Goal: Task Accomplishment & Management: Use online tool/utility

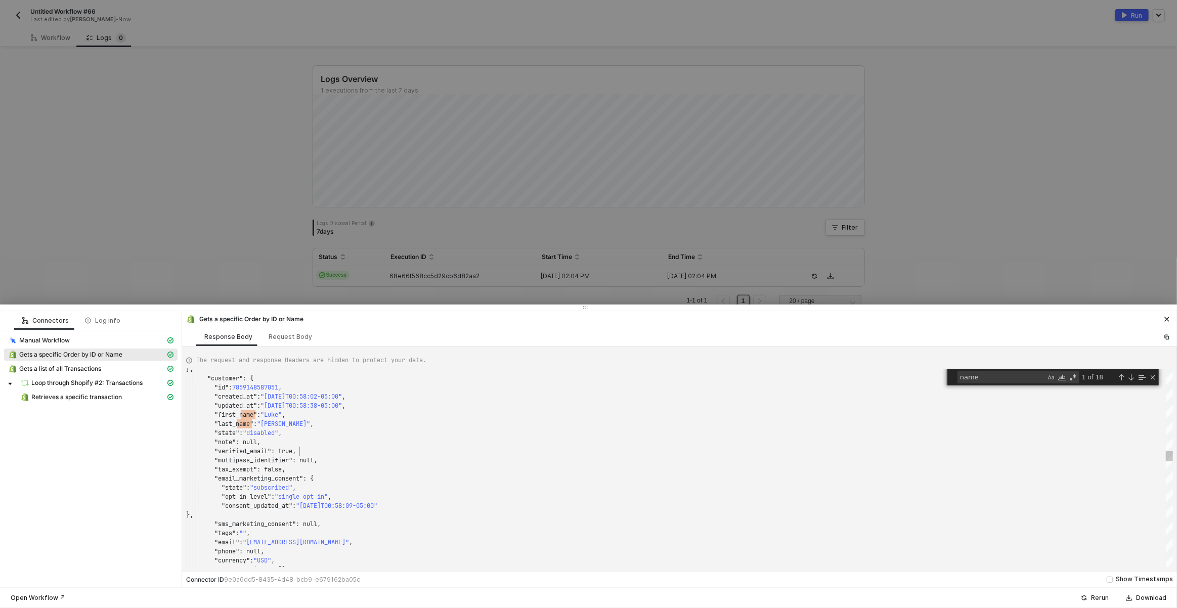
scroll to position [9, 112]
click at [447, 456] on div ""multipass_identifier" : null," at bounding box center [679, 460] width 987 height 9
type textarea ""tags": "", "email": "[EMAIL_ADDRESS][DOMAIN_NAME]", "phone": null, "currency":…"
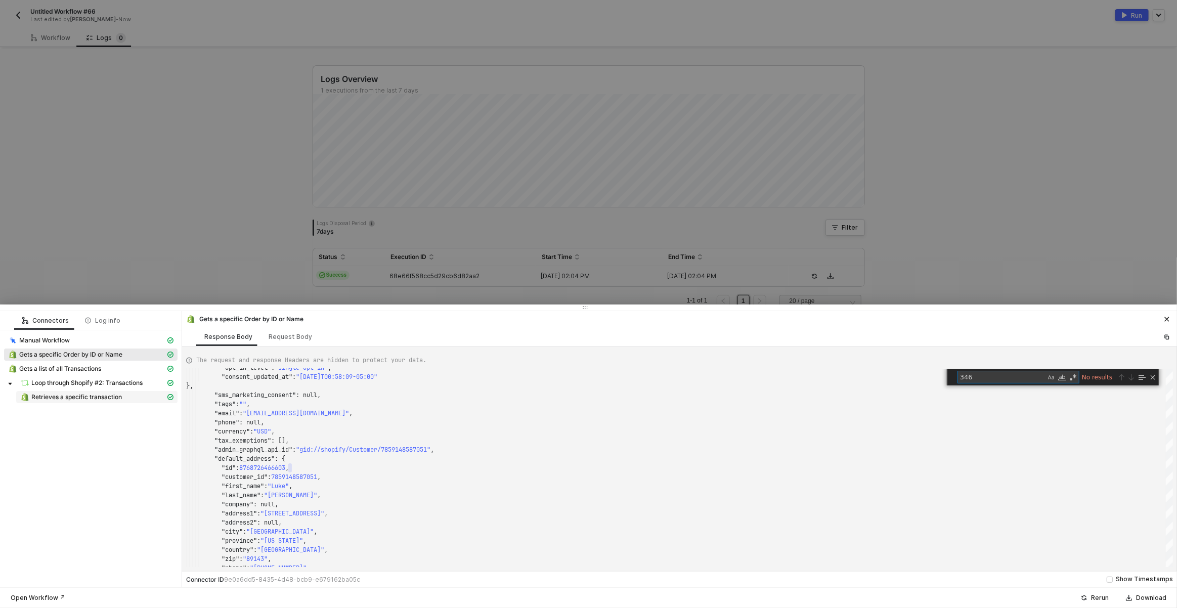
type textarea "346"
click at [75, 393] on span "Retrieves a specific transaction" at bounding box center [76, 397] width 91 height 8
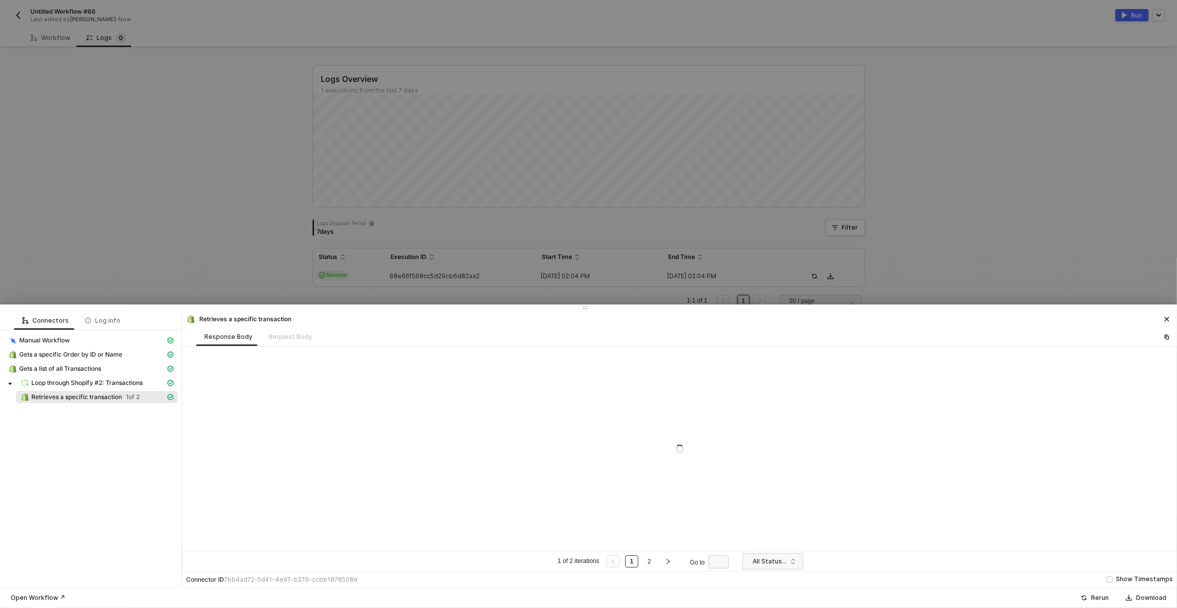
click at [490, 458] on div at bounding box center [679, 448] width 995 height 204
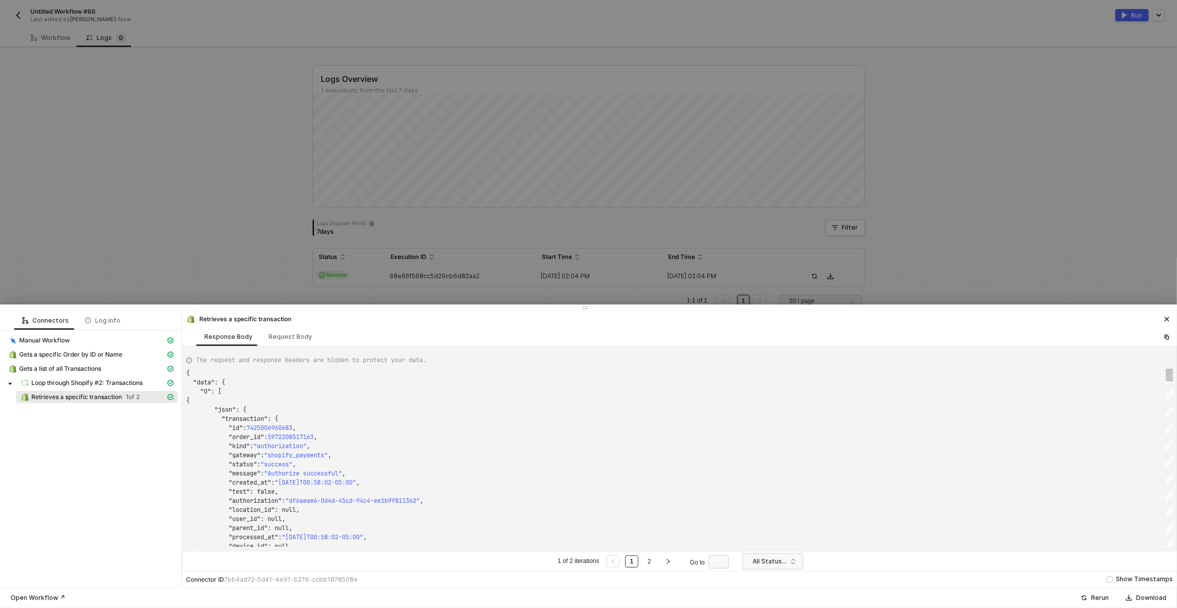
scroll to position [91, 0]
type textarea ""status": "success", "message": "Authorize successful", "created_at": "[DATE]T0…"
click at [642, 470] on div ""message" : "Authorize successful" ," at bounding box center [679, 473] width 987 height 9
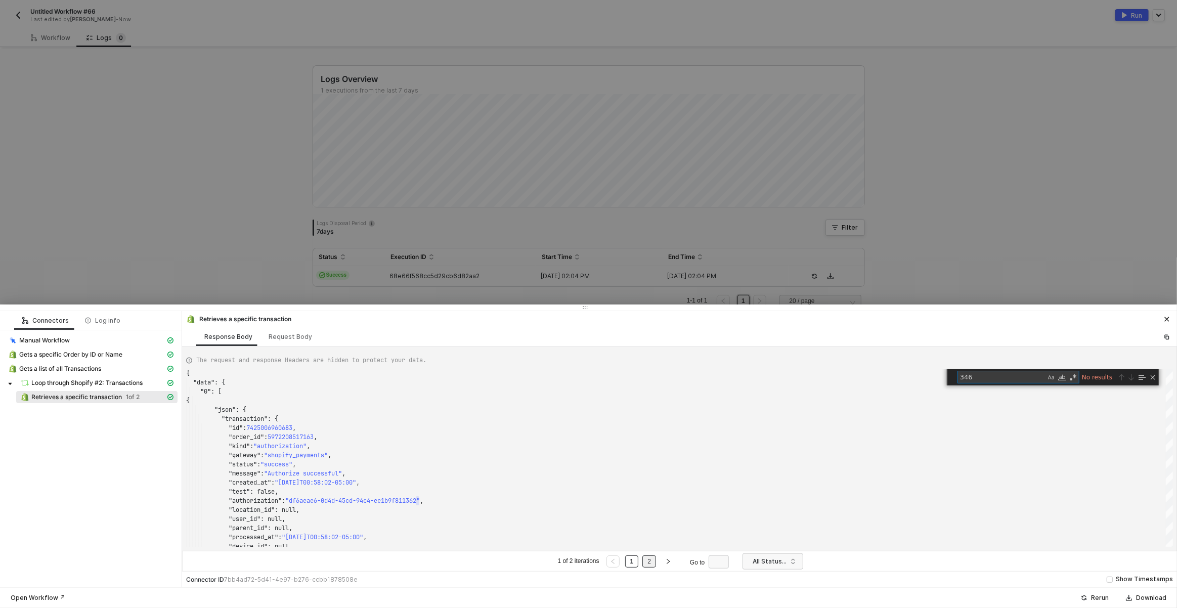
type textarea "346"
click at [654, 561] on link "2" at bounding box center [649, 561] width 10 height 11
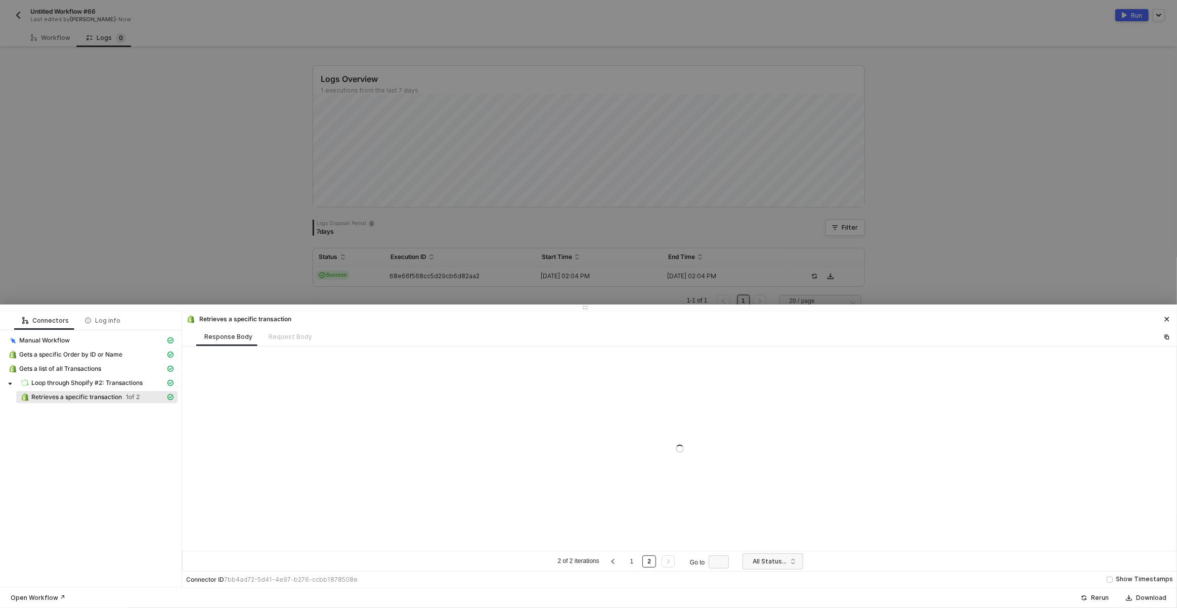
click at [878, 426] on div at bounding box center [679, 448] width 995 height 204
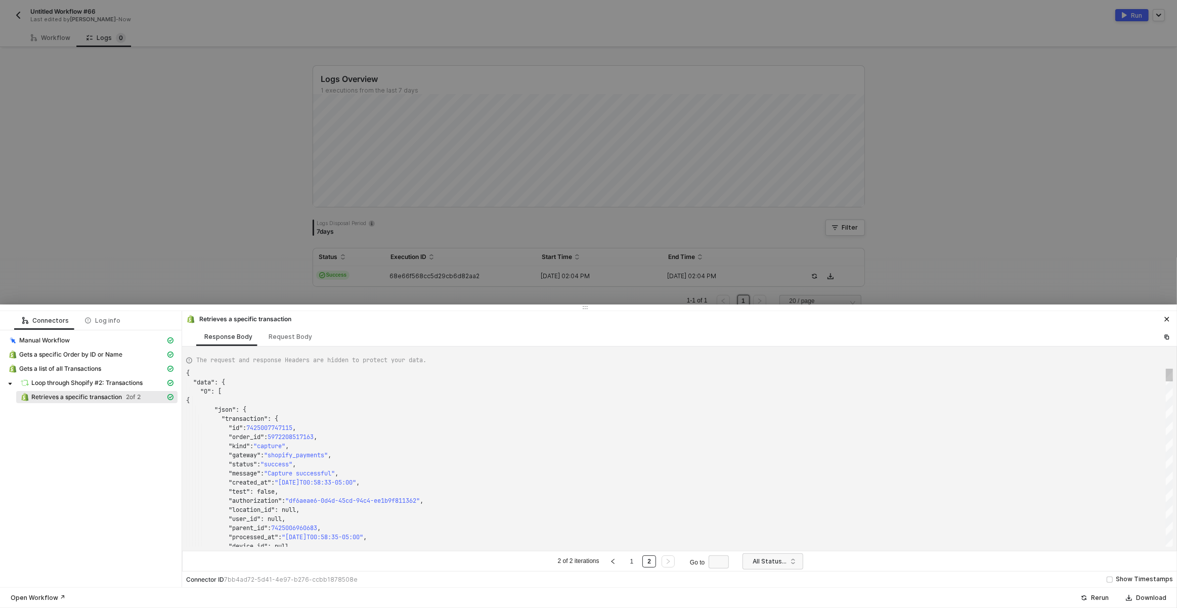
scroll to position [91, 0]
type textarea ""status": "success", "message": "Capture successful", "created_at": "[DATE]T00:…"
click at [863, 461] on div ""status" : "success" ," at bounding box center [679, 464] width 987 height 9
type textarea "3"
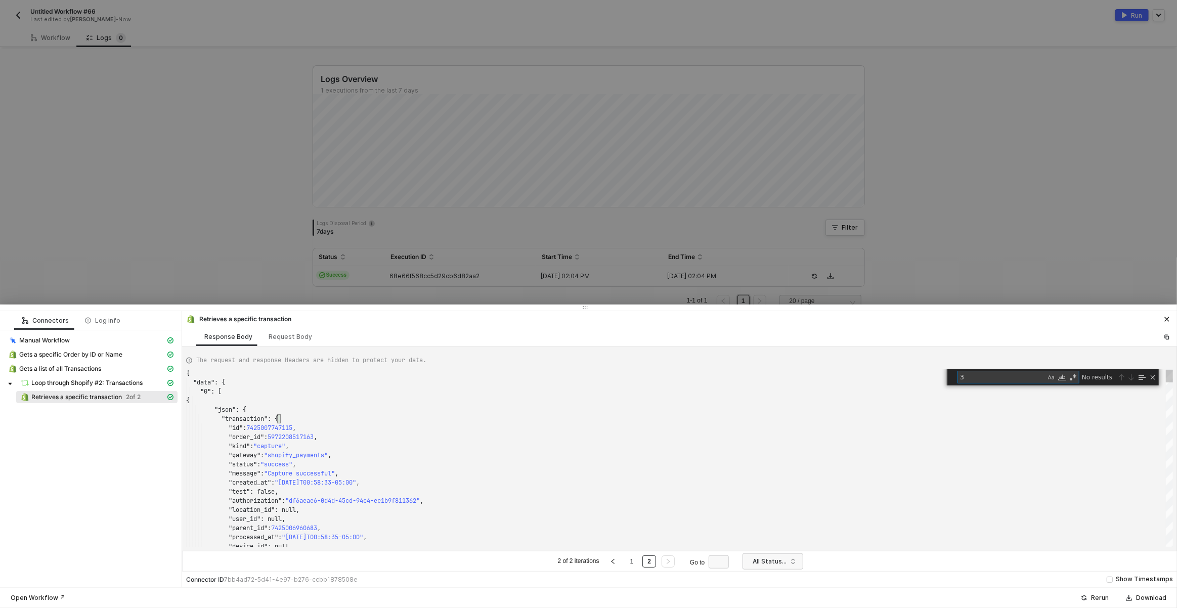
scroll to position [0, 163]
type textarea "}, "statusCode": 200, "id": "e0d7acdc-807d-4925-aca6-91eac00d34ef" } ] } }"
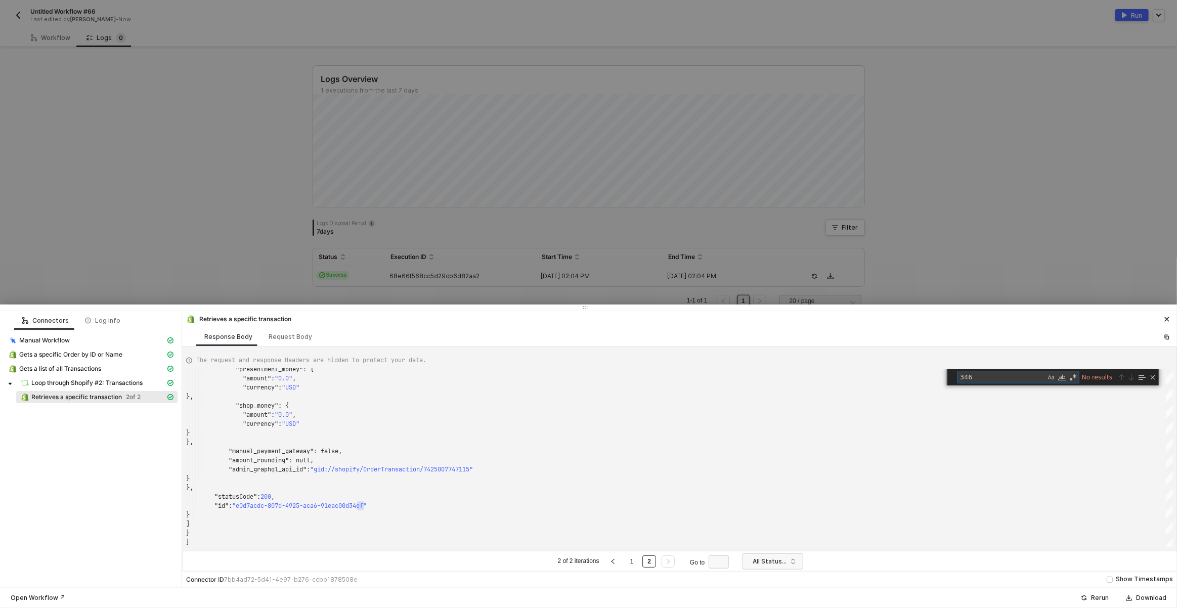
type textarea "346"
click at [467, 238] on div at bounding box center [588, 304] width 1177 height 608
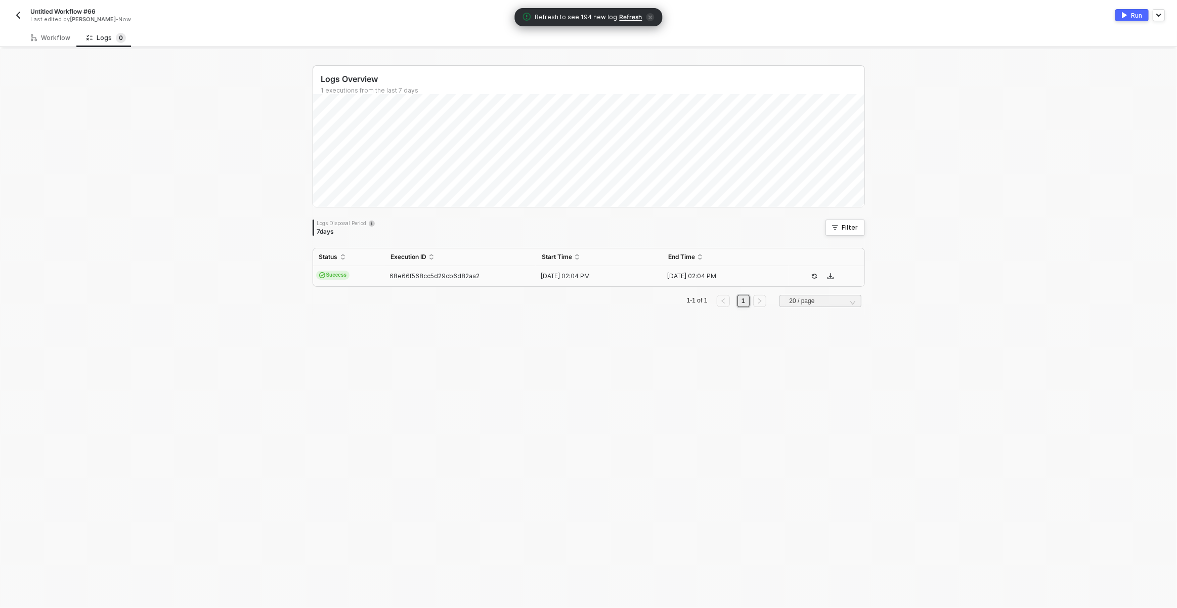
click at [626, 18] on span "Refresh" at bounding box center [631, 17] width 23 height 8
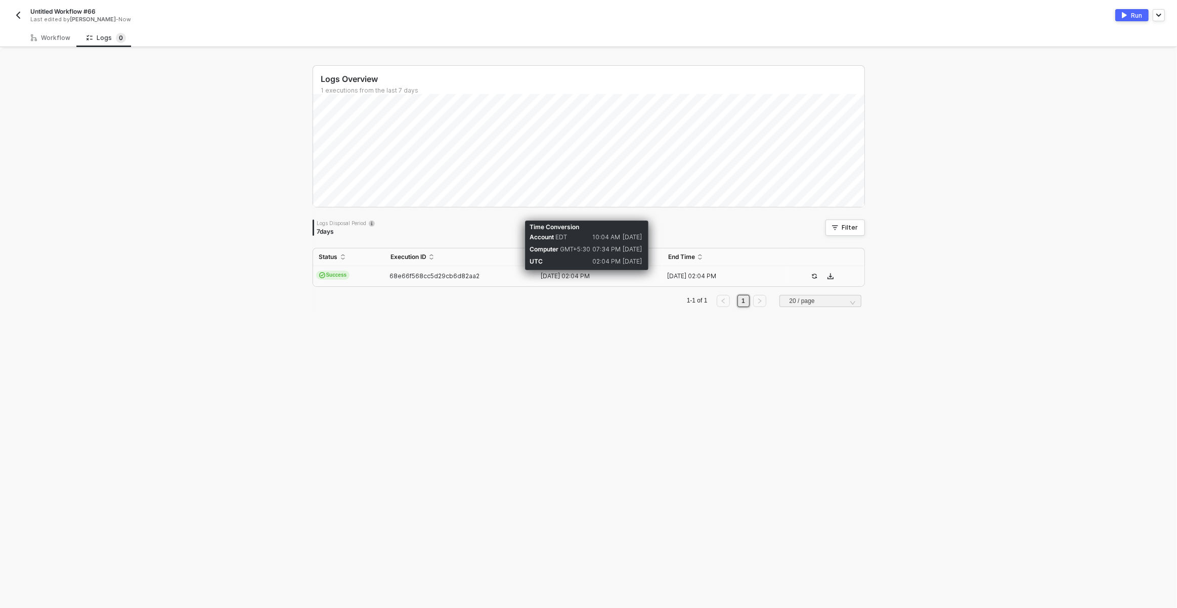
click at [539, 277] on div "[DATE] 02:04 PM" at bounding box center [595, 276] width 118 height 8
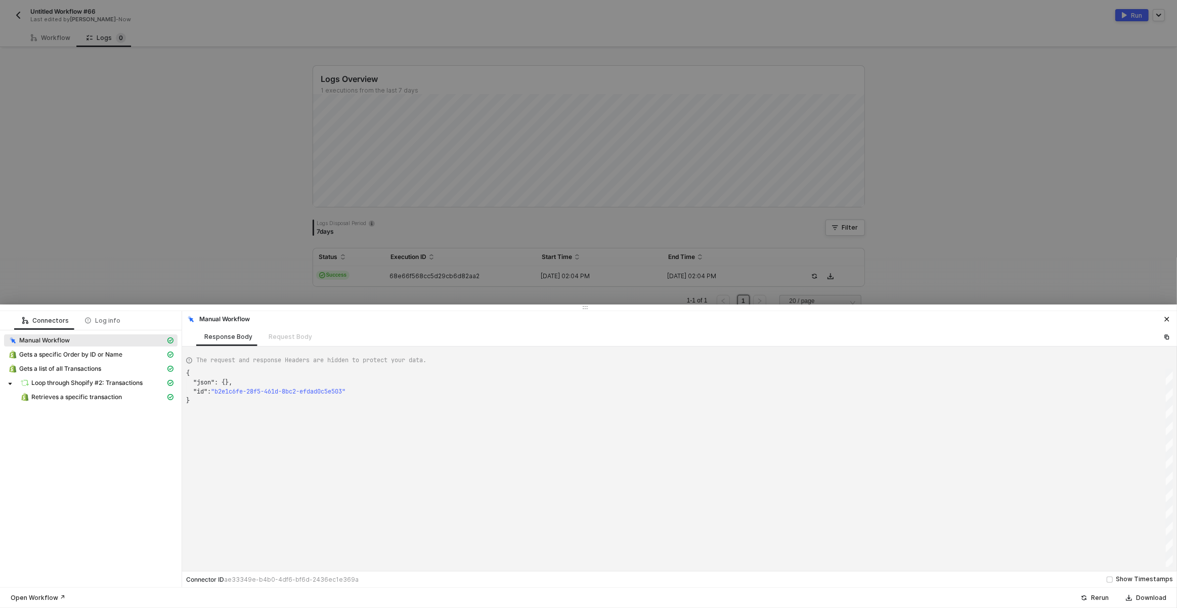
scroll to position [27, 0]
click at [89, 361] on div "Gets a specific Order by ID or Name" at bounding box center [90, 355] width 173 height 14
click at [91, 357] on span "Gets a specific Order by ID or Name" at bounding box center [70, 354] width 103 height 8
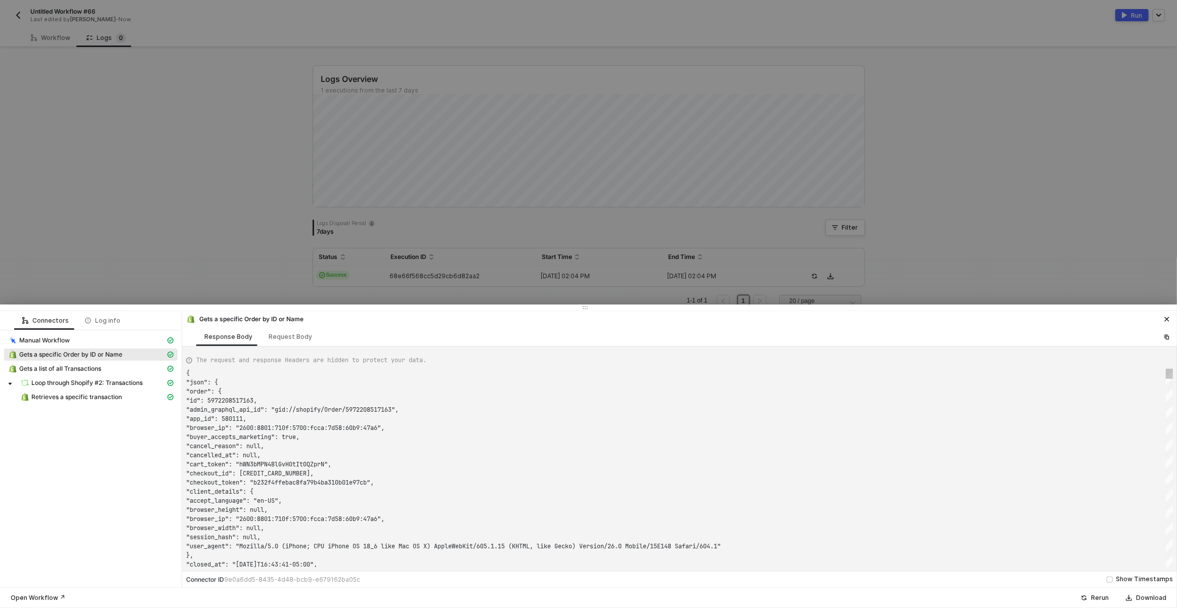
scroll to position [91, 0]
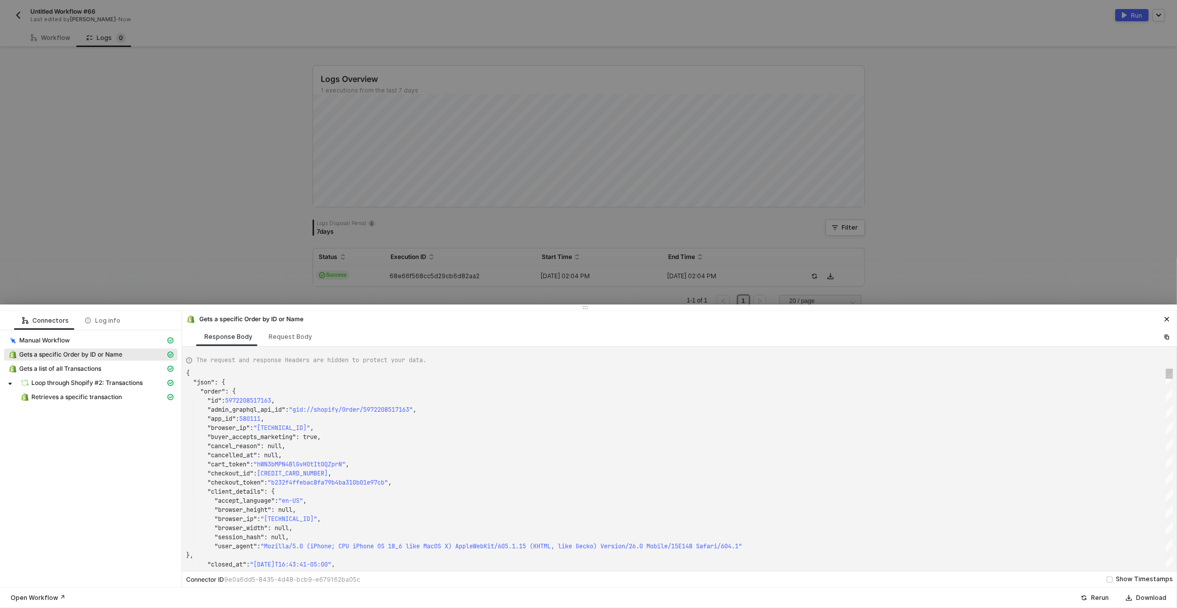
click at [477, 458] on div ""cancelled_at" : null," at bounding box center [679, 455] width 987 height 9
type textarea ""cart_token": "hWN3bMPN4BlGvH0tIt0QZprN", "checkout_id": [CREDIT_CARD_NUMBER], …"
type textarea "18"
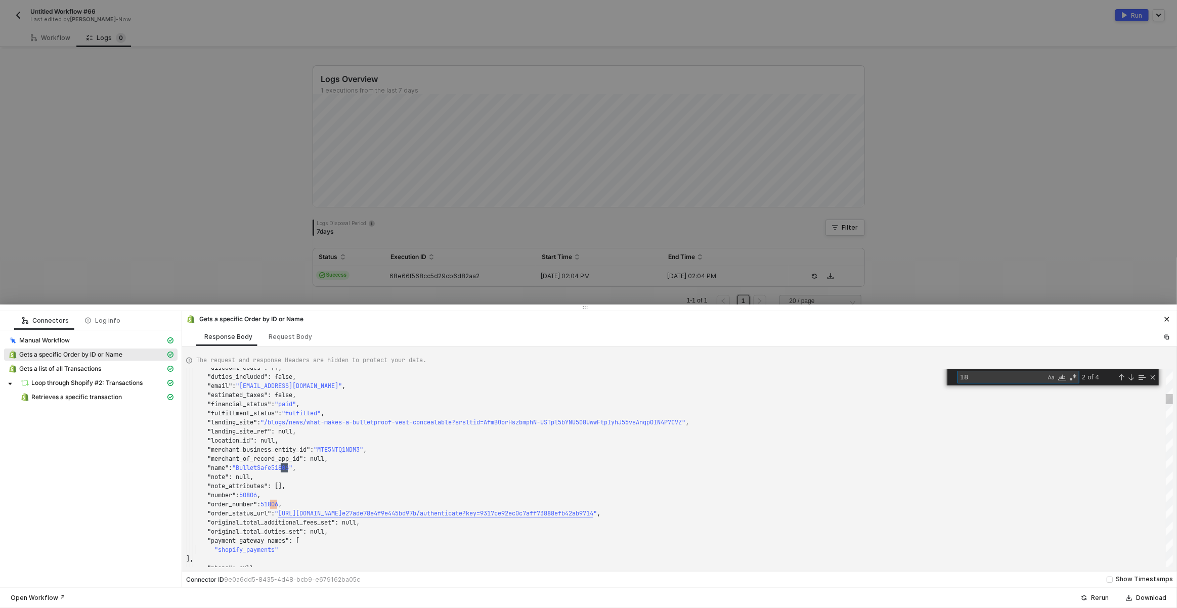
scroll to position [91, 102]
type textarea ""cart_token": "hWN3bMPN4BlGvH0tIt0QZprN", "checkout_id": [CREDIT_CARD_NUMBER], …"
type textarea "g"
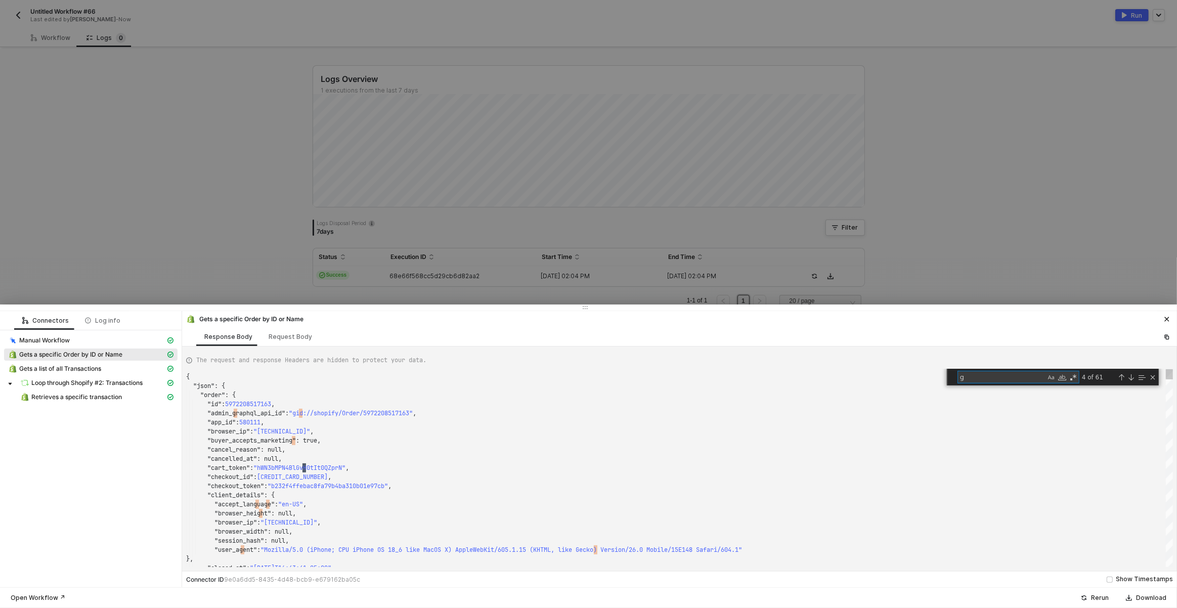
type textarea ""tags": "", "email": "[EMAIL_ADDRESS][DOMAIN_NAME]", "phone": null, "currency":…"
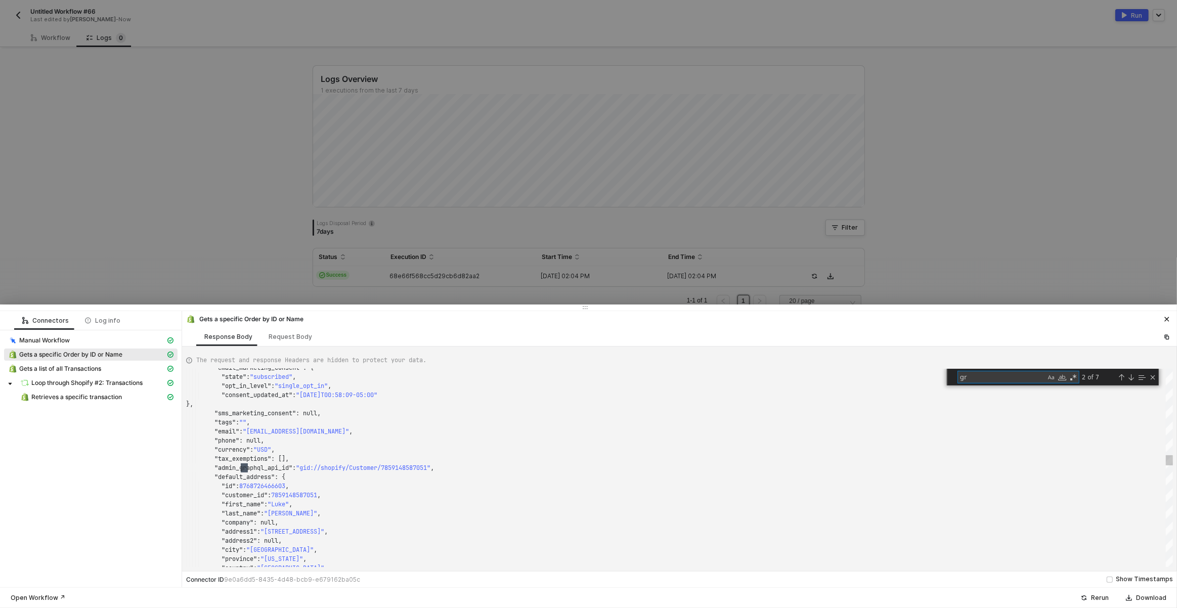
scroll to position [91, 61]
type textarea "gr"
click at [78, 393] on span "Retrieves a specific transaction" at bounding box center [76, 397] width 91 height 8
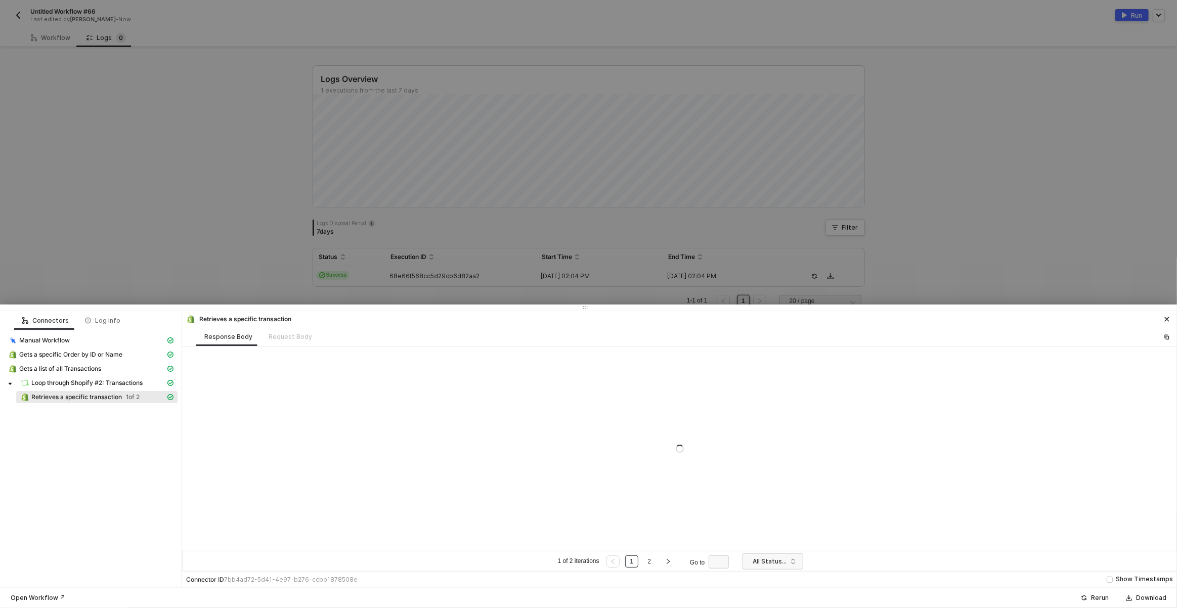
click at [567, 477] on div at bounding box center [679, 448] width 995 height 204
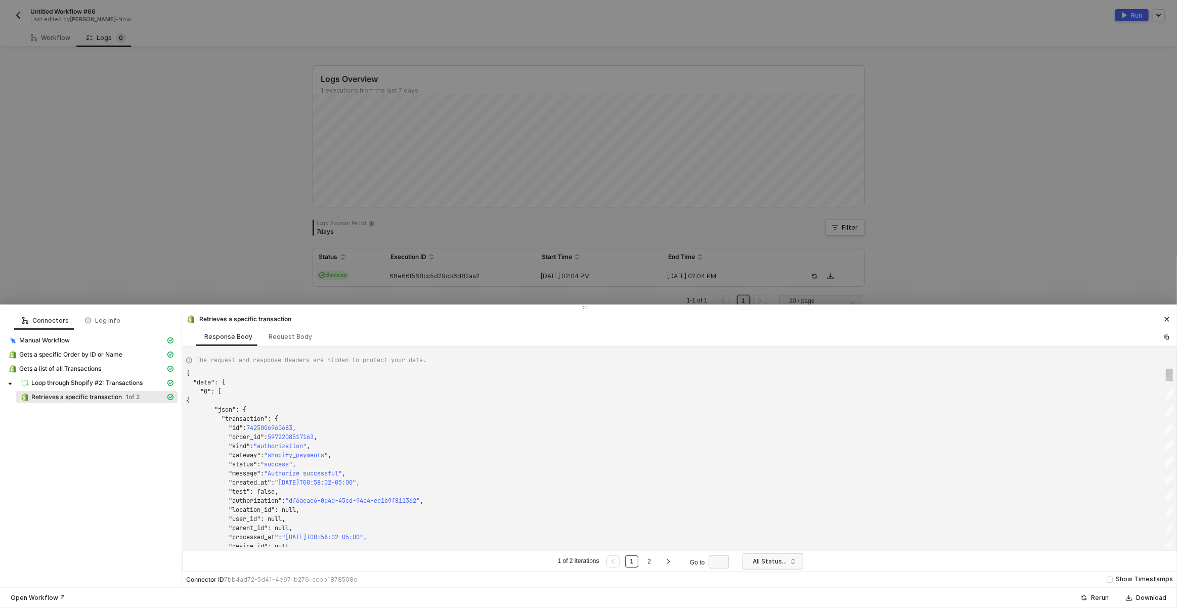
scroll to position [91, 0]
type textarea ""status": "success", "message": "Authorize successful", "created_at": "[DATE]T0…"
click at [604, 469] on div ""message" : "Authorize successful" ," at bounding box center [679, 473] width 987 height 9
type textarea "g"
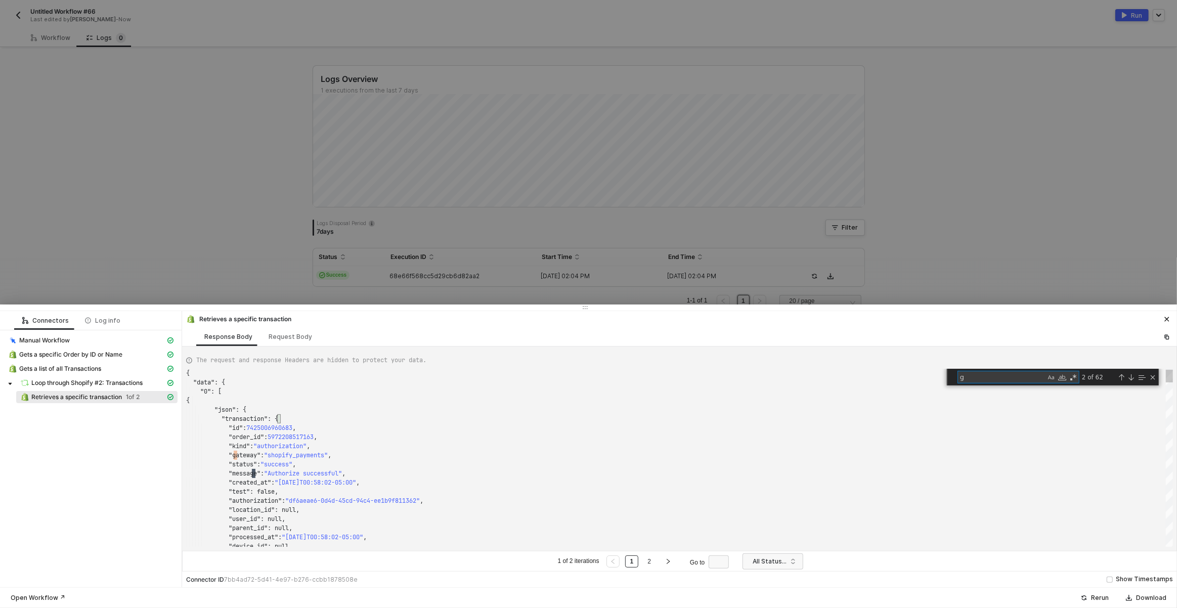
scroll to position [0, 69]
type textarea ""review": null, "shipping": null, "source": null, "source_transfer": null, "sta…"
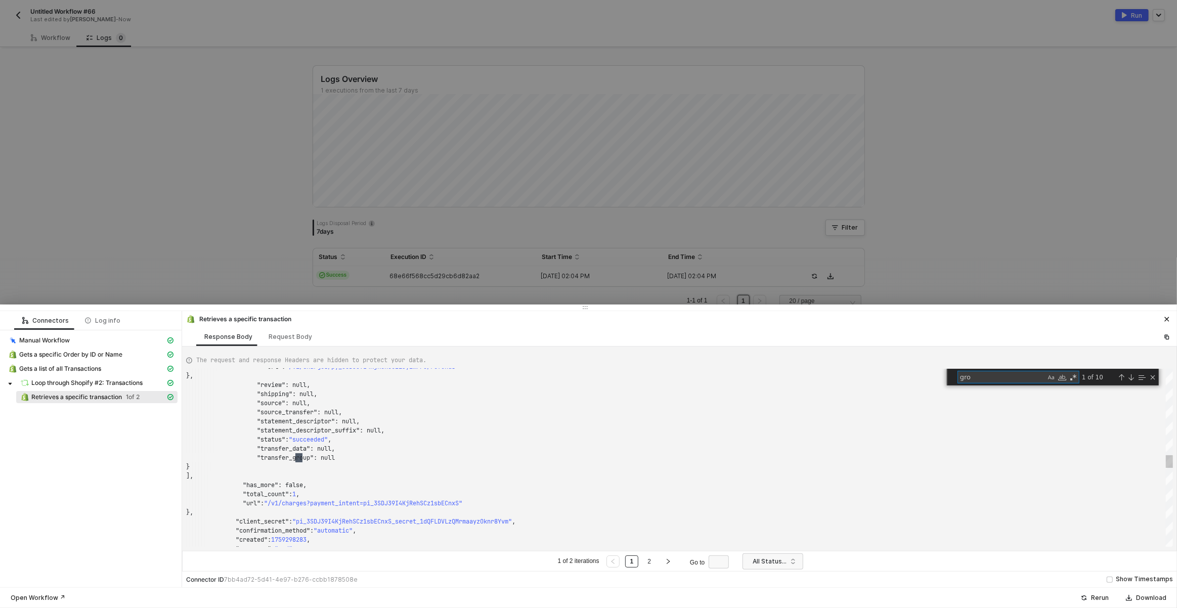
scroll to position [91, 120]
type textarea "gross"
click at [652, 563] on link "2" at bounding box center [649, 561] width 10 height 11
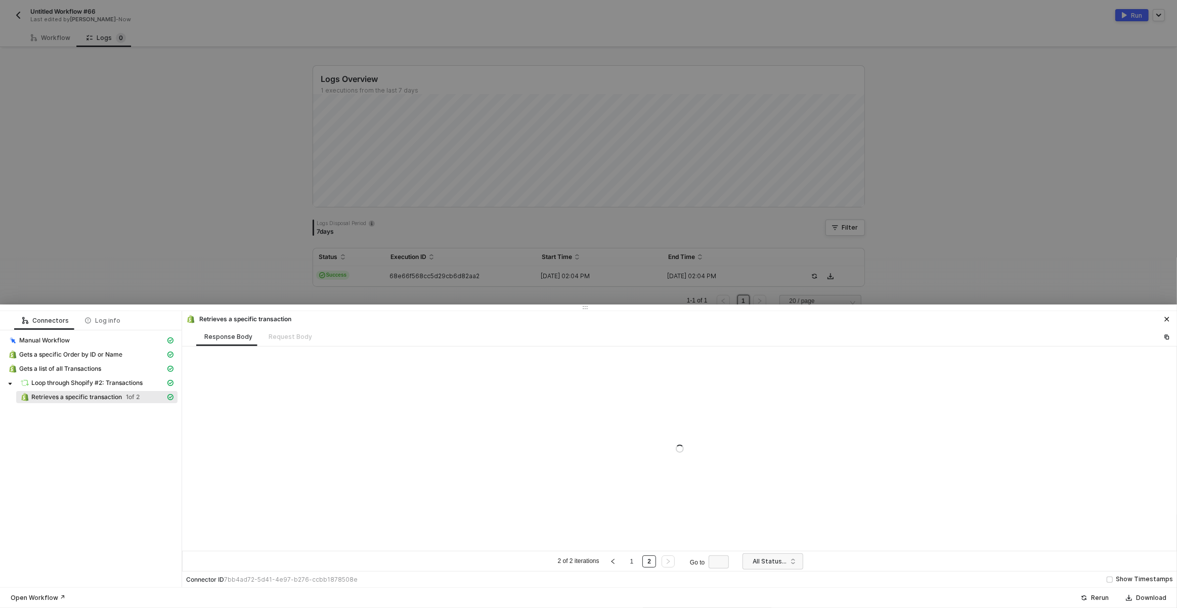
click at [897, 432] on div at bounding box center [679, 448] width 995 height 204
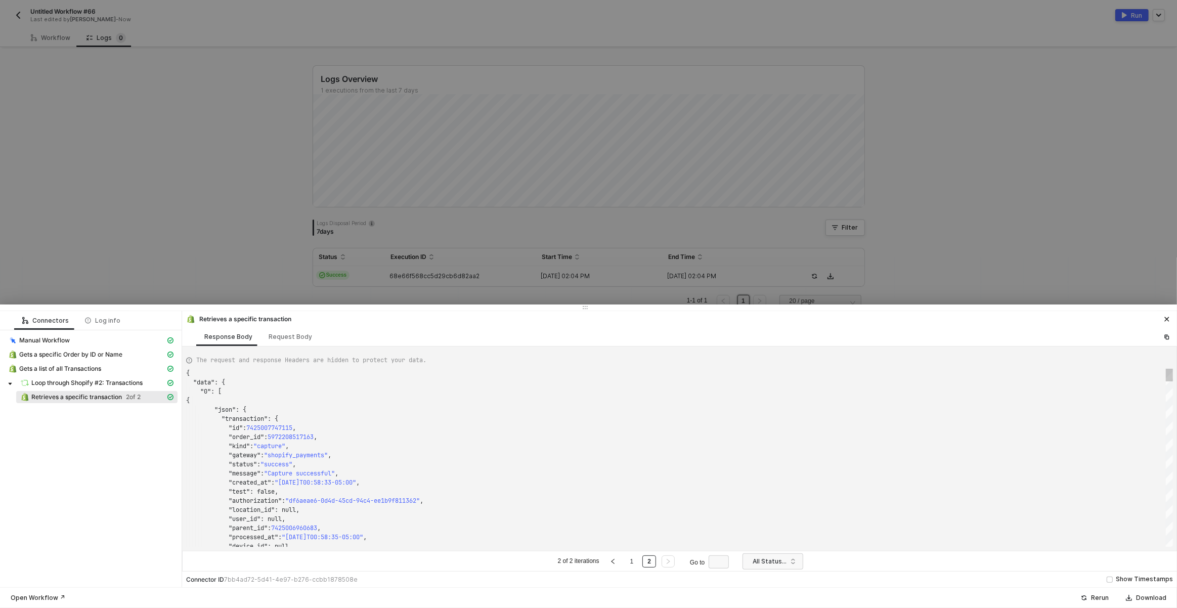
scroll to position [91, 0]
click at [891, 438] on div ""order_id" : 5972208517163 ," at bounding box center [679, 436] width 987 height 9
click at [880, 459] on div ""gateway" : "shopify_payments" ," at bounding box center [679, 455] width 987 height 9
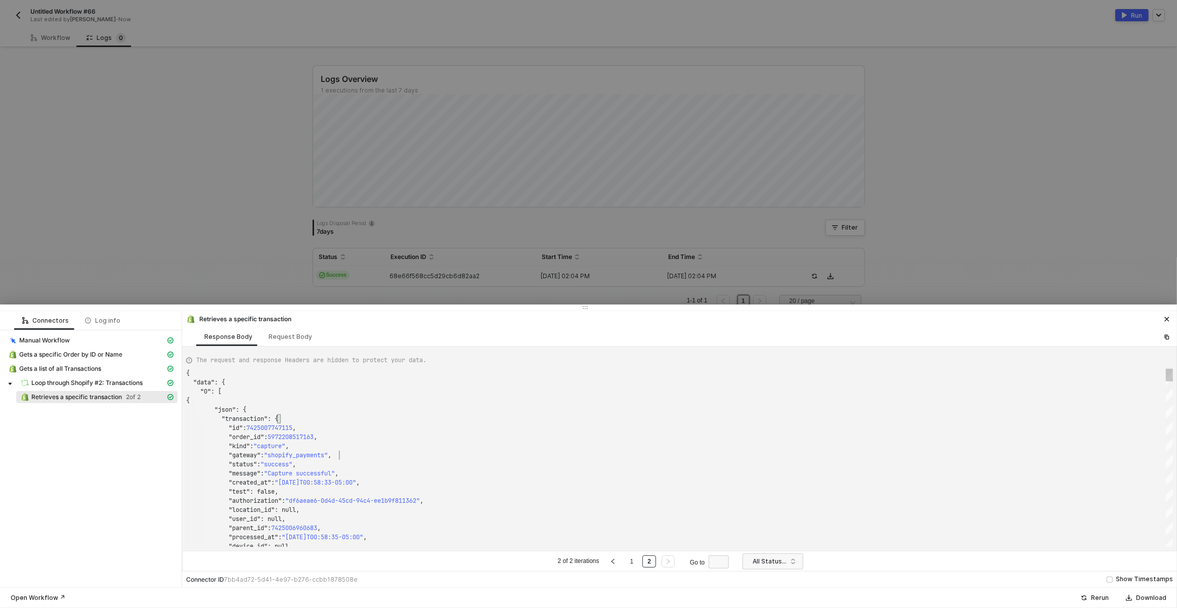
click at [880, 459] on div ""gateway" : "shopify_payments" ," at bounding box center [679, 455] width 987 height 9
type textarea ""status": "success", "message": "Capture successful", "created_at": "[DATE]T00:…"
type textarea "g"
type textarea ""review": null, "shipping": null, "source": null, "source_transfer": null, "sta…"
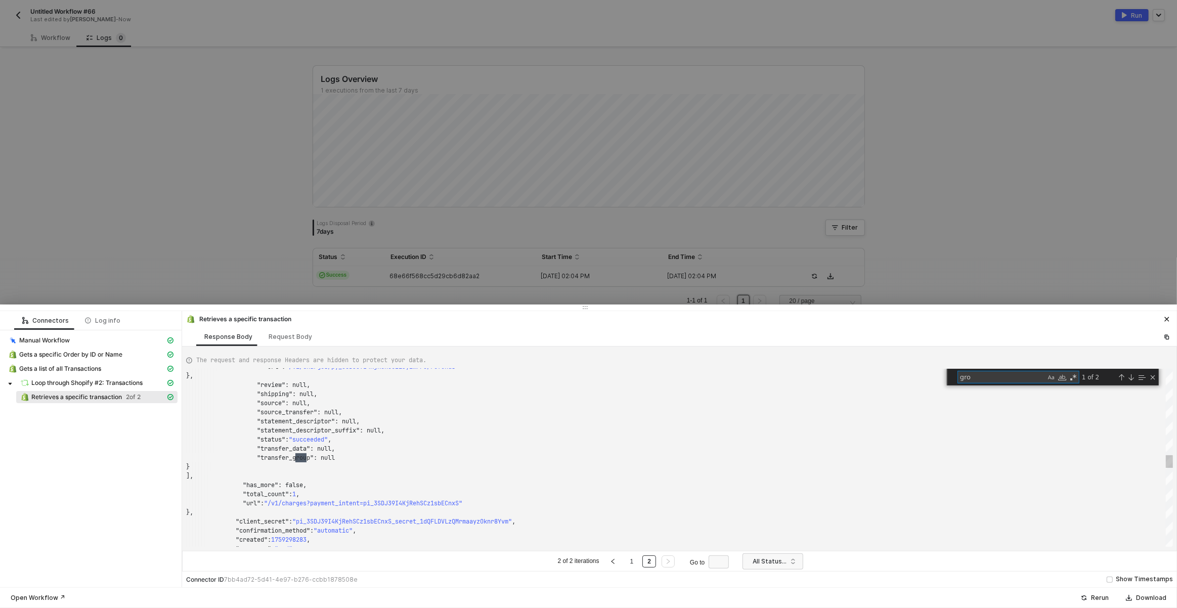
scroll to position [91, 120]
type textarea "gross"
type textarea ""status": "success", "message": "Capture successful", "created_at": "[DATE]T00:…"
type textarea "1"
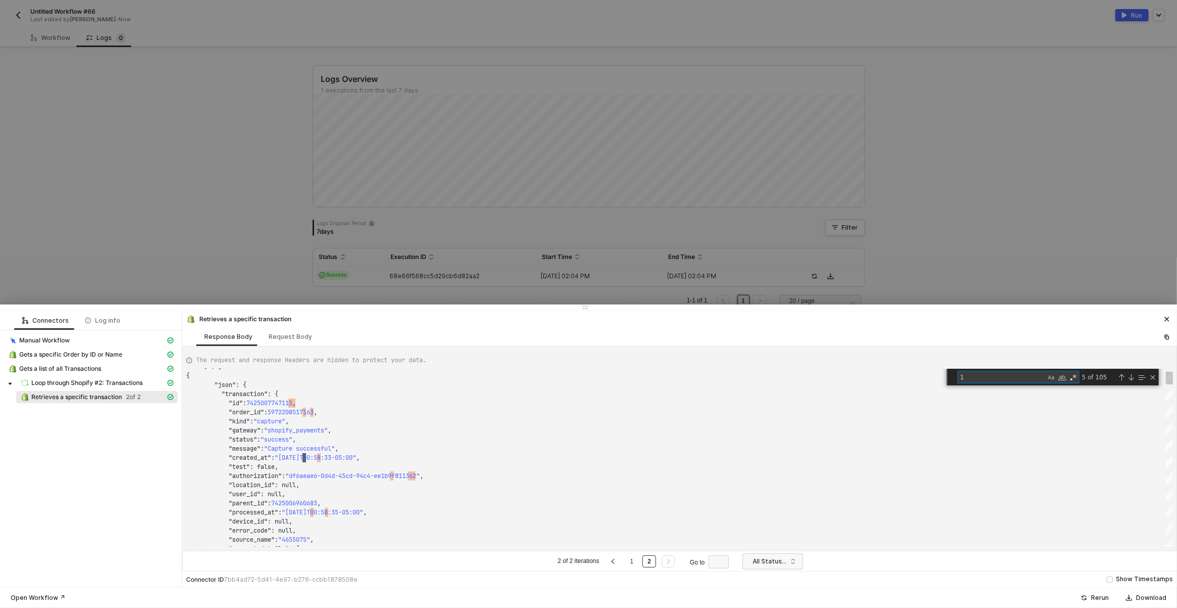
type textarea "}, "amount": "364.90", "currency": "USD", "authorization_expires_at": null, "ex…"
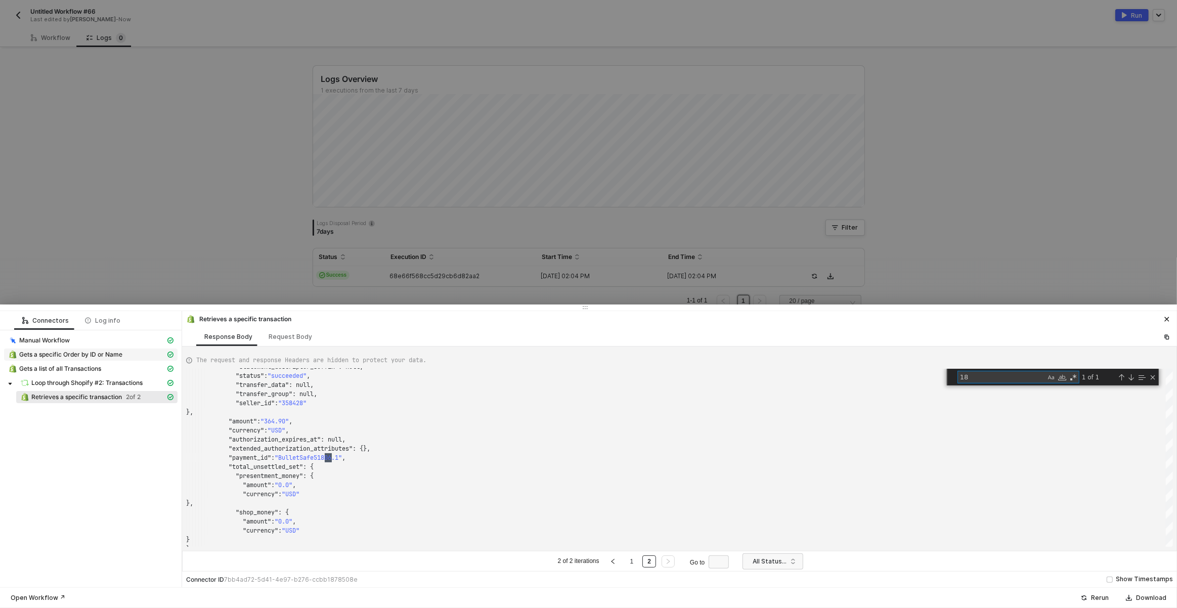
type textarea "18"
click at [109, 351] on span "Gets a specific Order by ID or Name" at bounding box center [70, 354] width 103 height 8
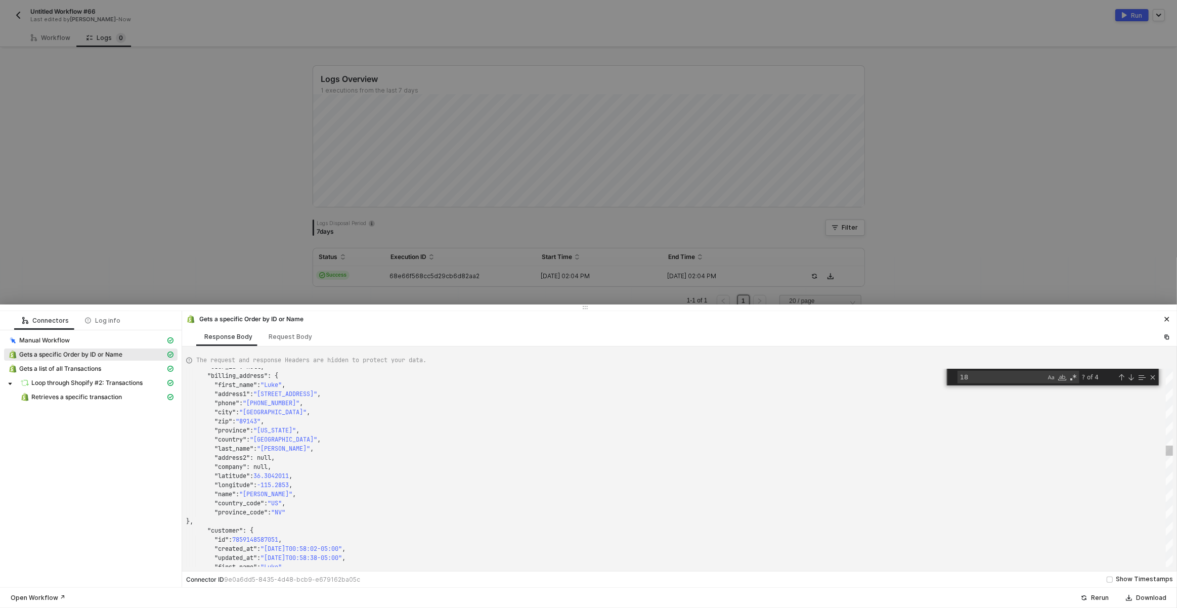
click at [980, 383] on div "18 18 ? of 4" at bounding box center [1053, 377] width 212 height 17
click at [983, 379] on textarea "18" at bounding box center [1001, 377] width 87 height 12
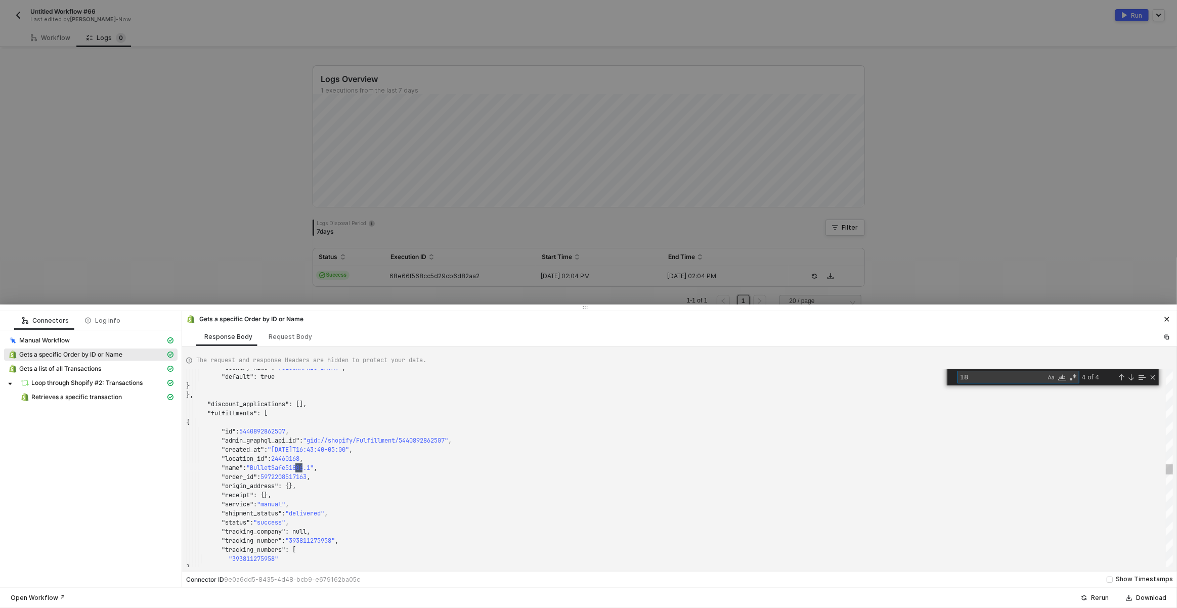
scroll to position [91, 218]
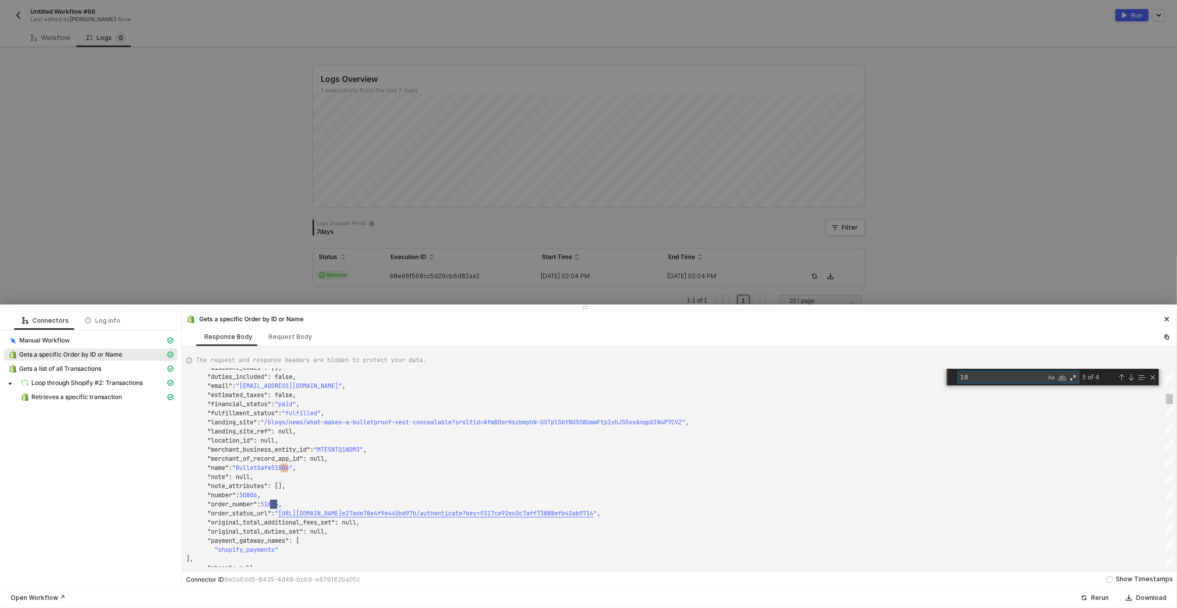
type textarea ""admin_graphql_api_id": "gid://shopify/Fulfillment/5440892862507", "created_at"…"
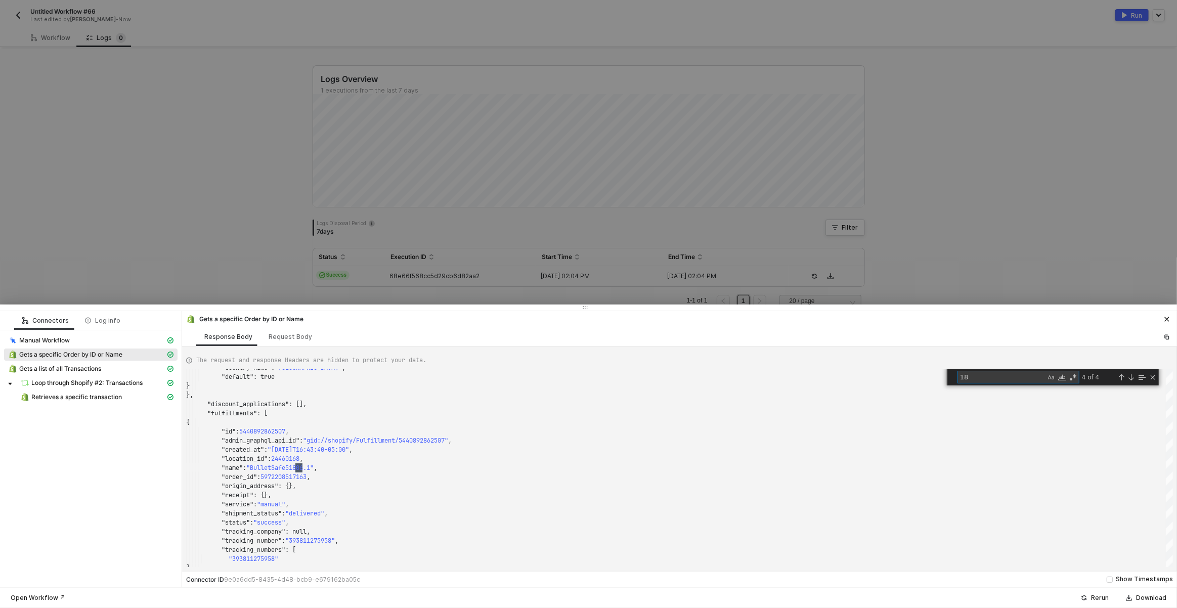
click at [57, 23] on div at bounding box center [588, 304] width 1177 height 608
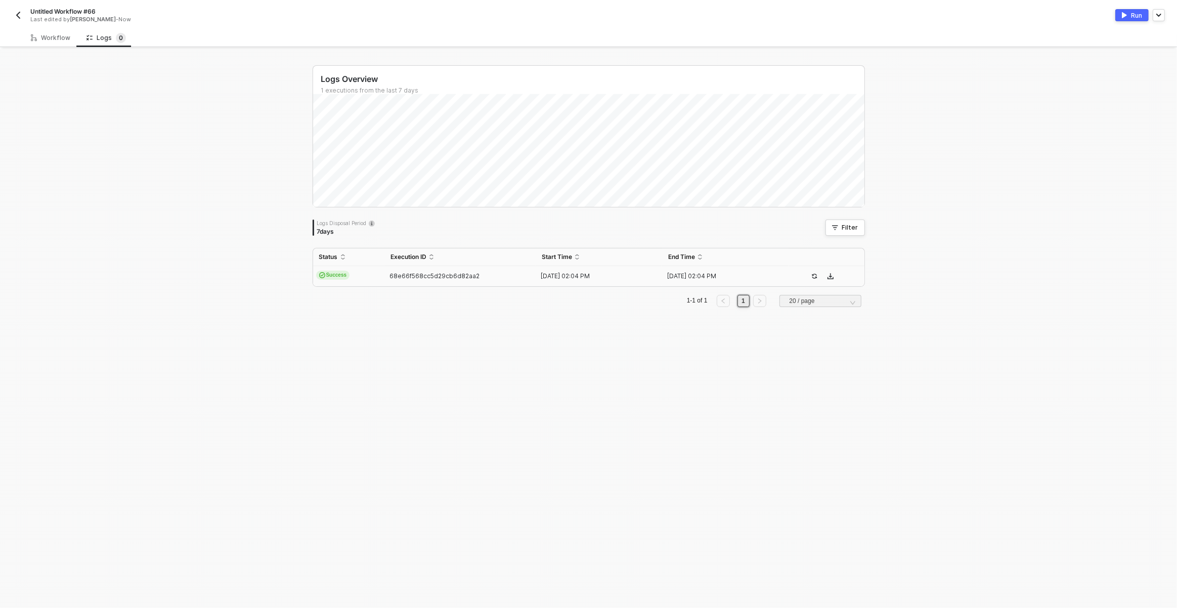
click at [18, 13] on img "button" at bounding box center [18, 15] width 8 height 8
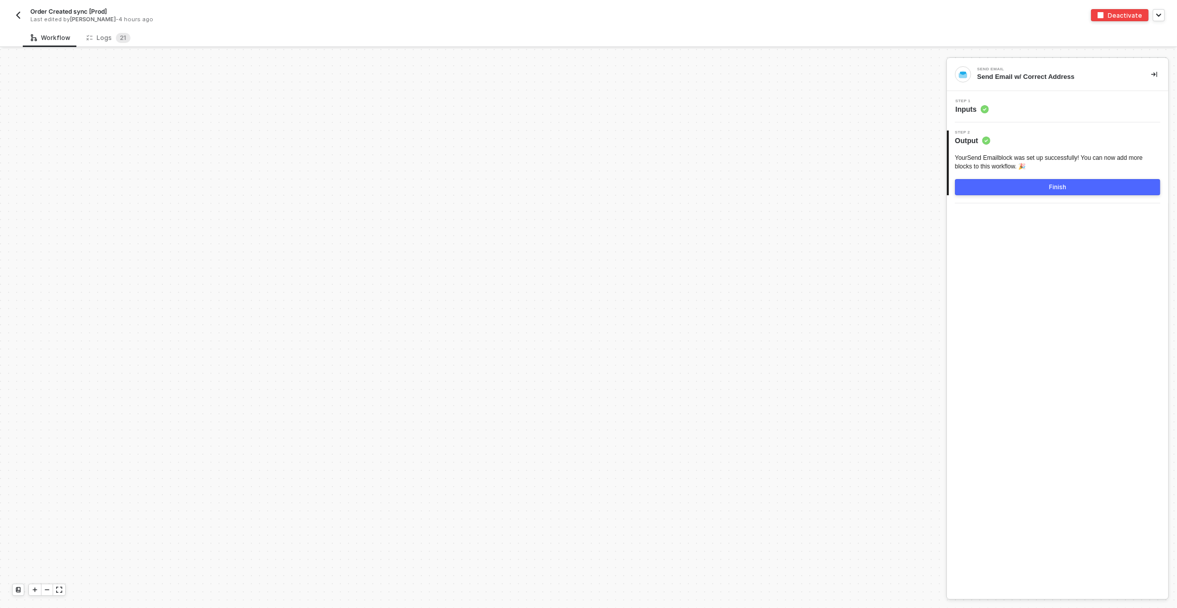
scroll to position [3479, 0]
click at [106, 40] on div "Logs 2 1" at bounding box center [108, 38] width 44 height 10
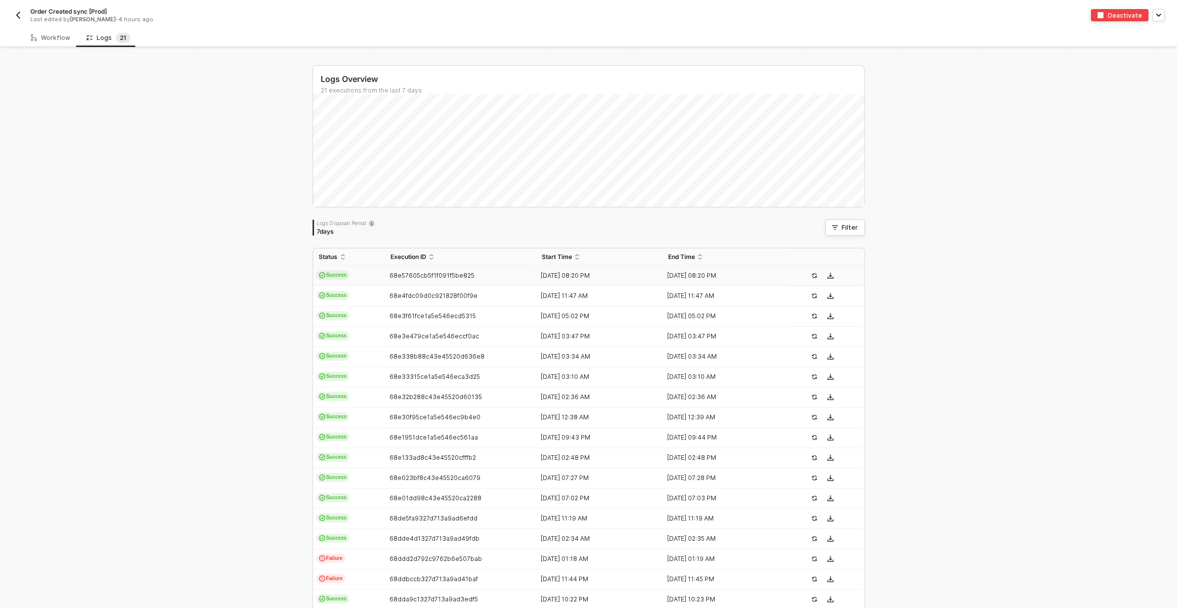
click at [526, 281] on td "68e57605cb5f1f091f5be825" at bounding box center [460, 276] width 152 height 20
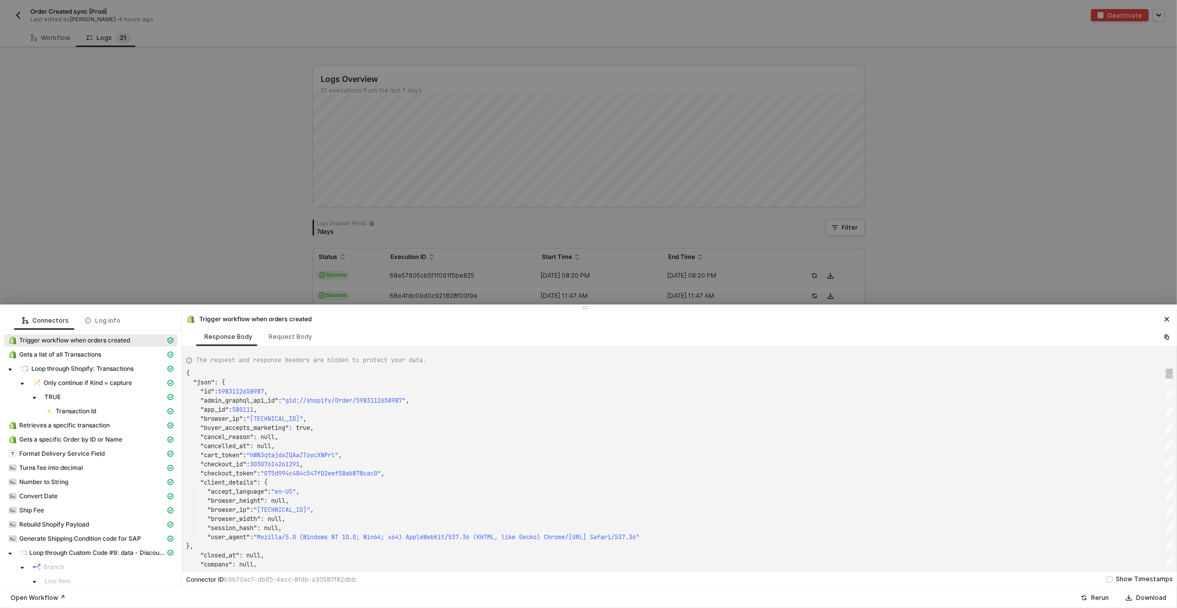
scroll to position [91, 0]
click at [367, 231] on div at bounding box center [588, 304] width 1177 height 608
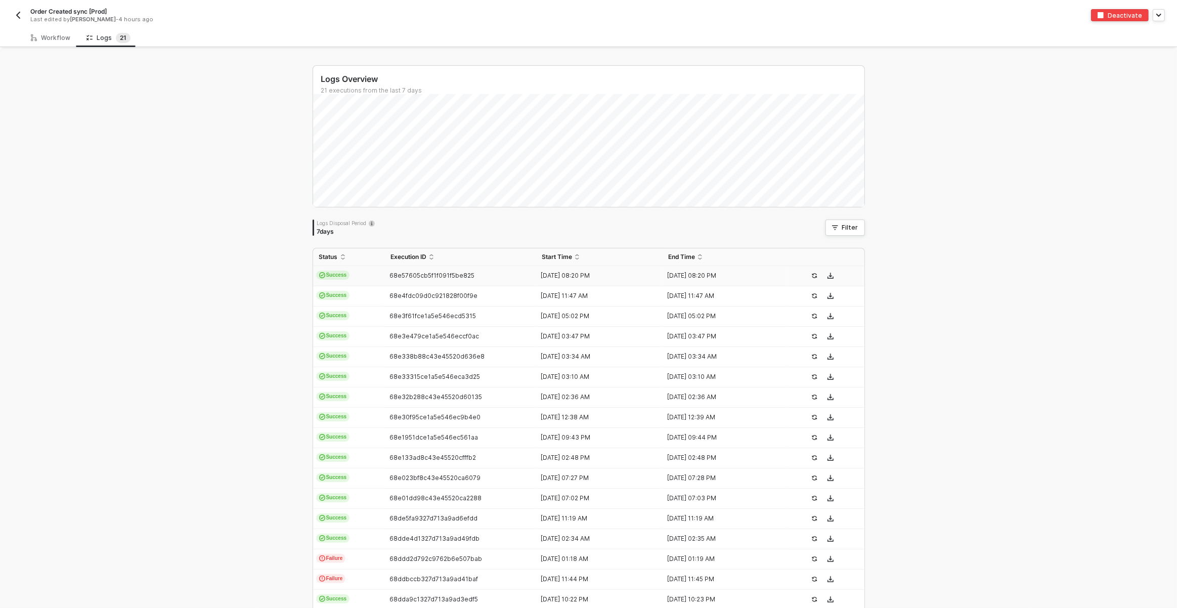
click at [24, 15] on button "button" at bounding box center [18, 15] width 12 height 12
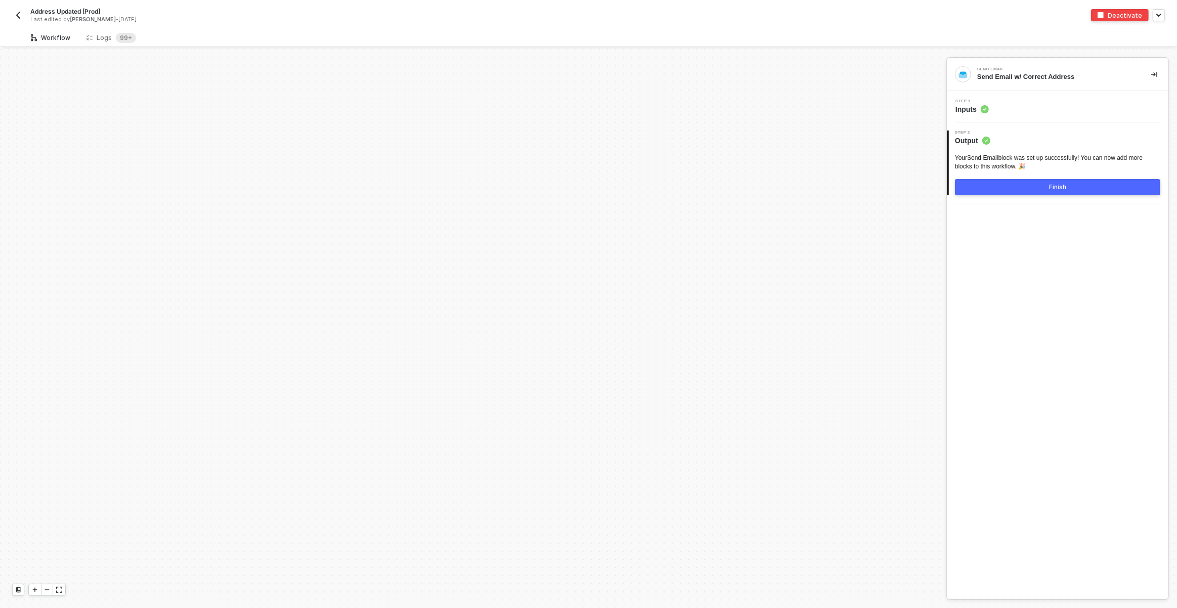
scroll to position [3682, 0]
click at [119, 38] on sup "99+" at bounding box center [126, 38] width 20 height 10
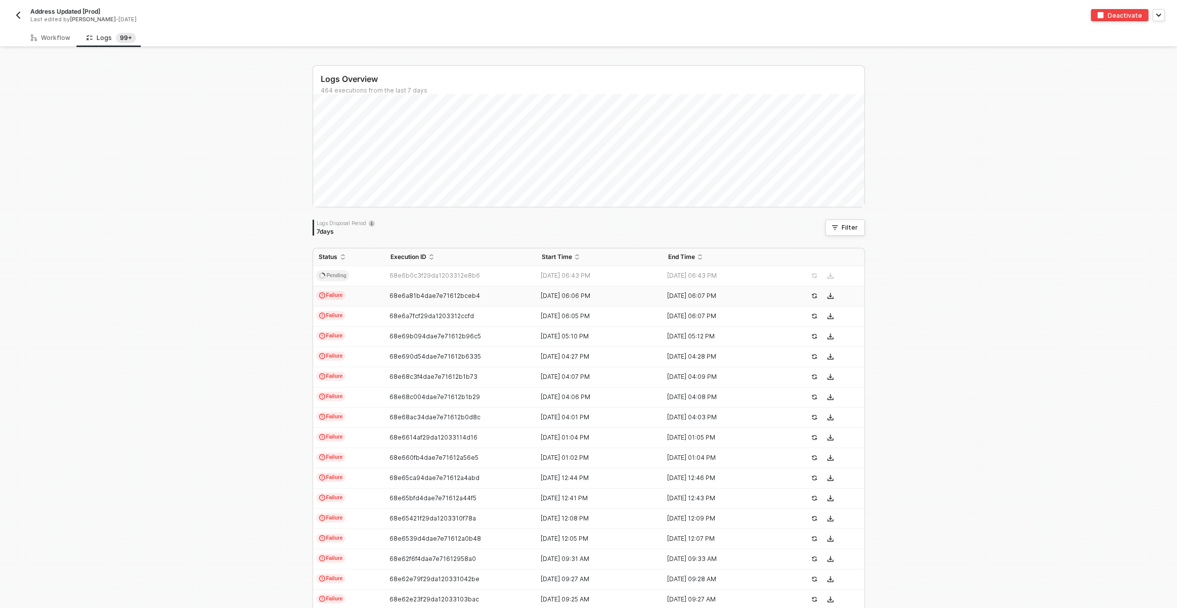
click at [388, 294] on div "68e6a81b4dae7e71612bceb4" at bounding box center [456, 296] width 144 height 8
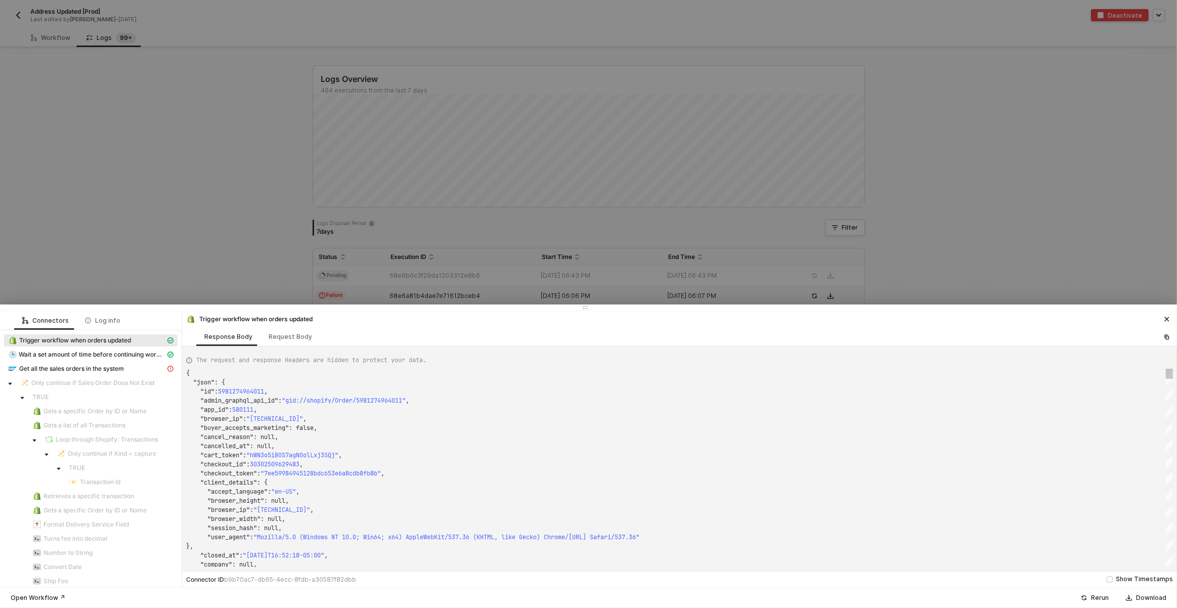
scroll to position [91, 0]
click at [106, 368] on span "Get all the sales orders in the system" at bounding box center [71, 369] width 105 height 8
type textarea "{ "message": "{\"code\":\"005056A509B11EE1B9A8FEC11C21178E\",\"message\":{\"lan…"
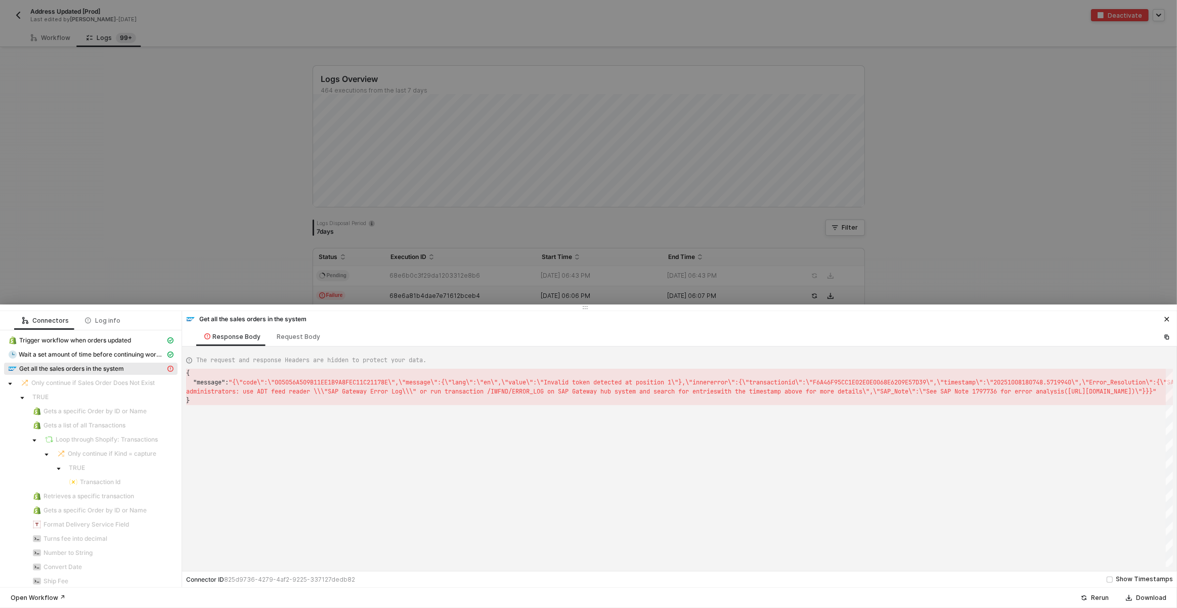
scroll to position [9, 0]
click at [244, 268] on div at bounding box center [588, 304] width 1177 height 608
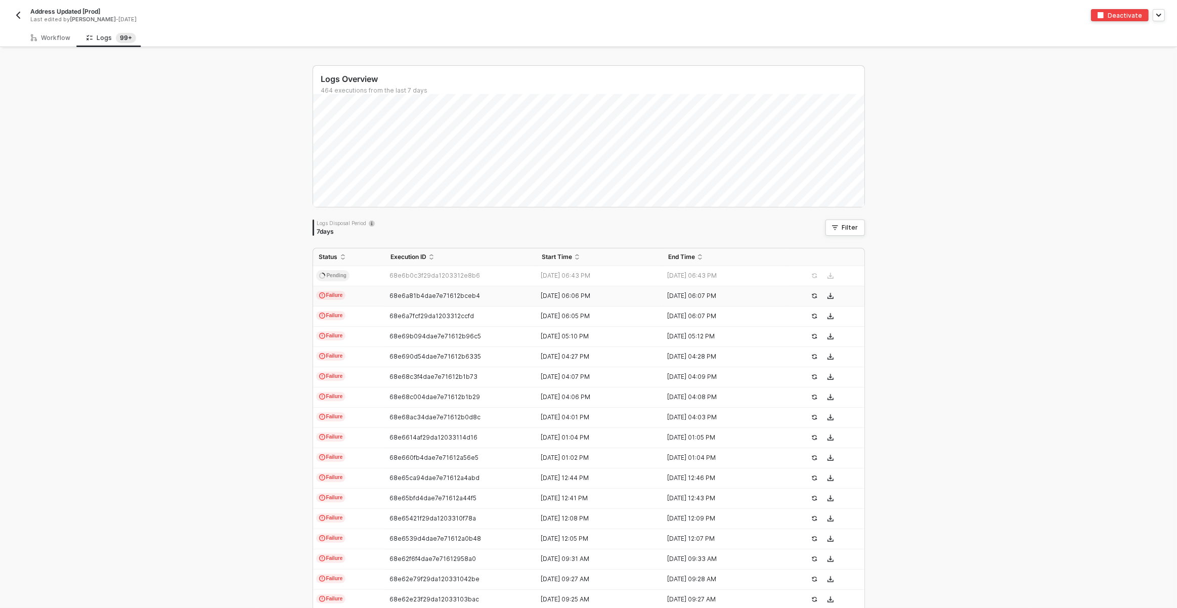
click at [21, 14] on img "button" at bounding box center [18, 15] width 8 height 8
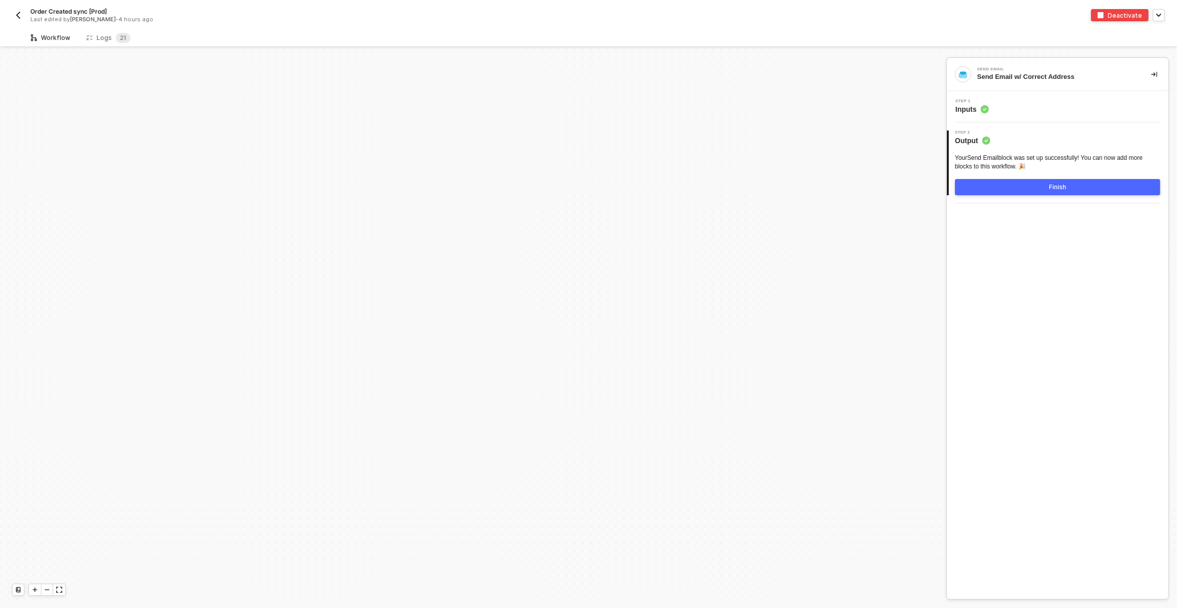
scroll to position [3479, 0]
click at [1118, 33] on div "Workflow Logs 2 1" at bounding box center [600, 37] width 1154 height 19
click at [1119, 13] on div "Deactivate" at bounding box center [1125, 15] width 34 height 9
click at [1119, 13] on div "Activate" at bounding box center [1129, 15] width 26 height 9
click at [116, 44] on div "Logs 2 1" at bounding box center [108, 37] width 60 height 19
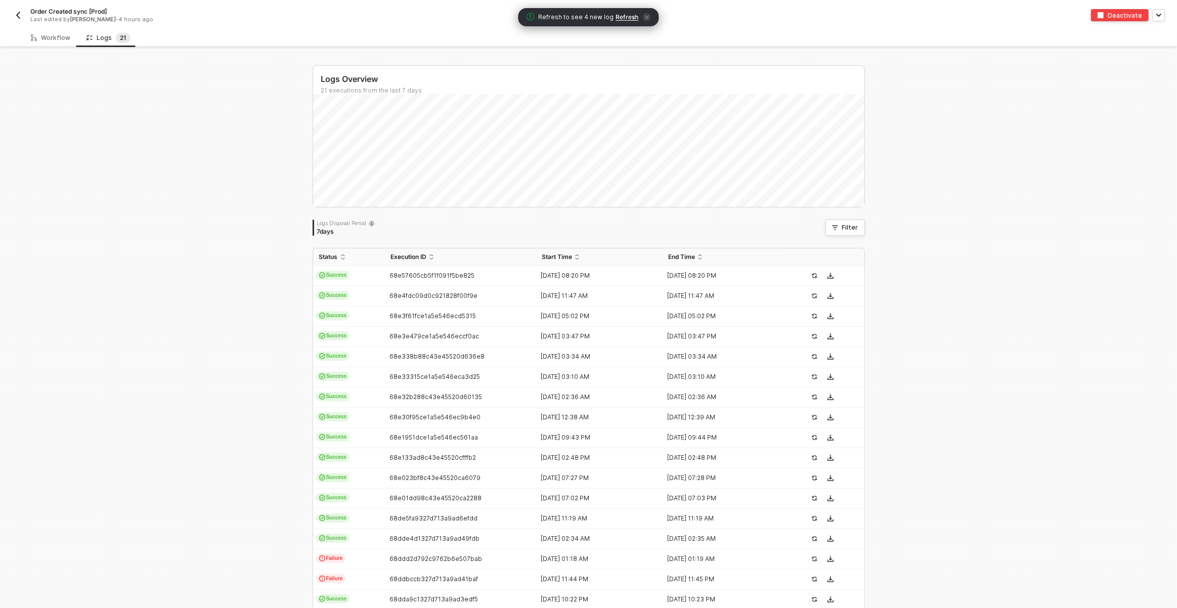
click at [629, 17] on span "Refresh" at bounding box center [627, 17] width 23 height 8
click at [18, 14] on img "button" at bounding box center [18, 15] width 8 height 8
